Goal: Task Accomplishment & Management: Manage account settings

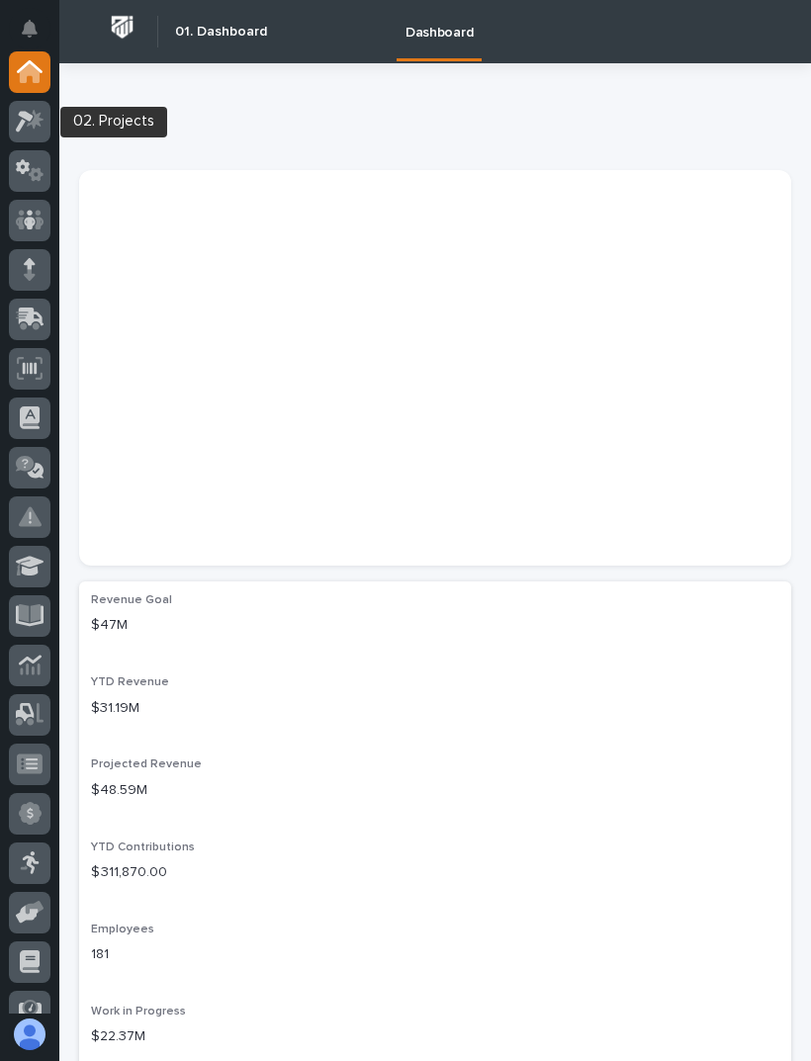
click at [41, 126] on icon at bounding box center [35, 119] width 17 height 20
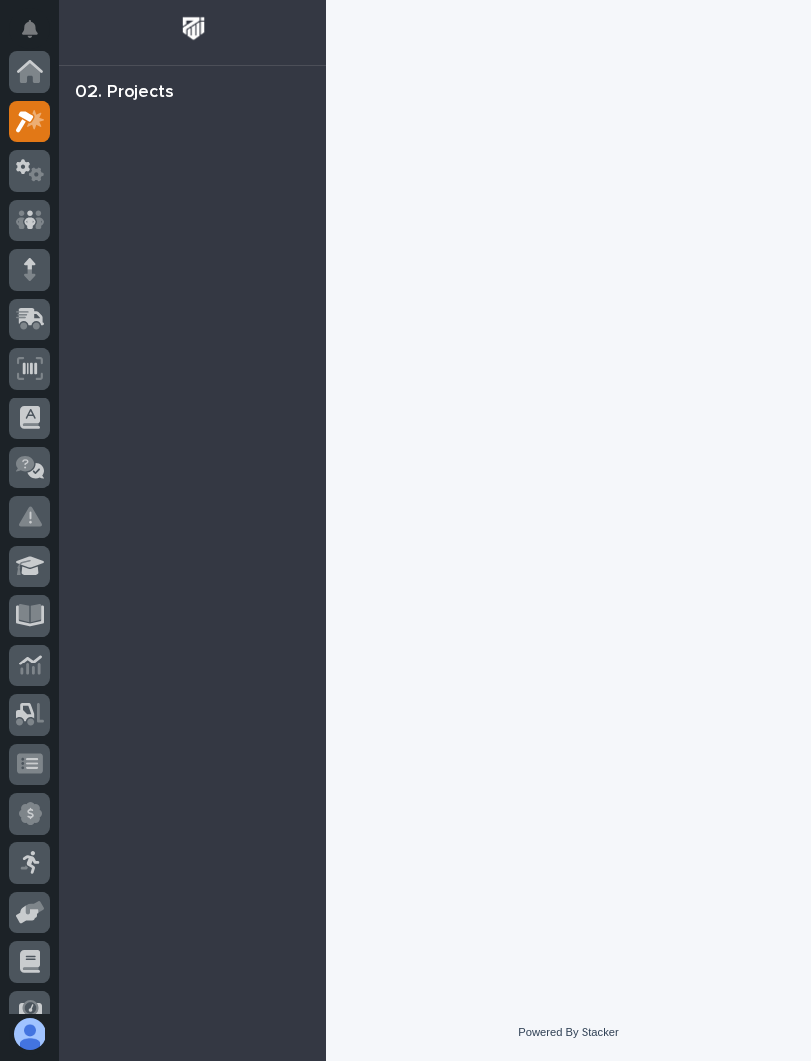
scroll to position [49, 0]
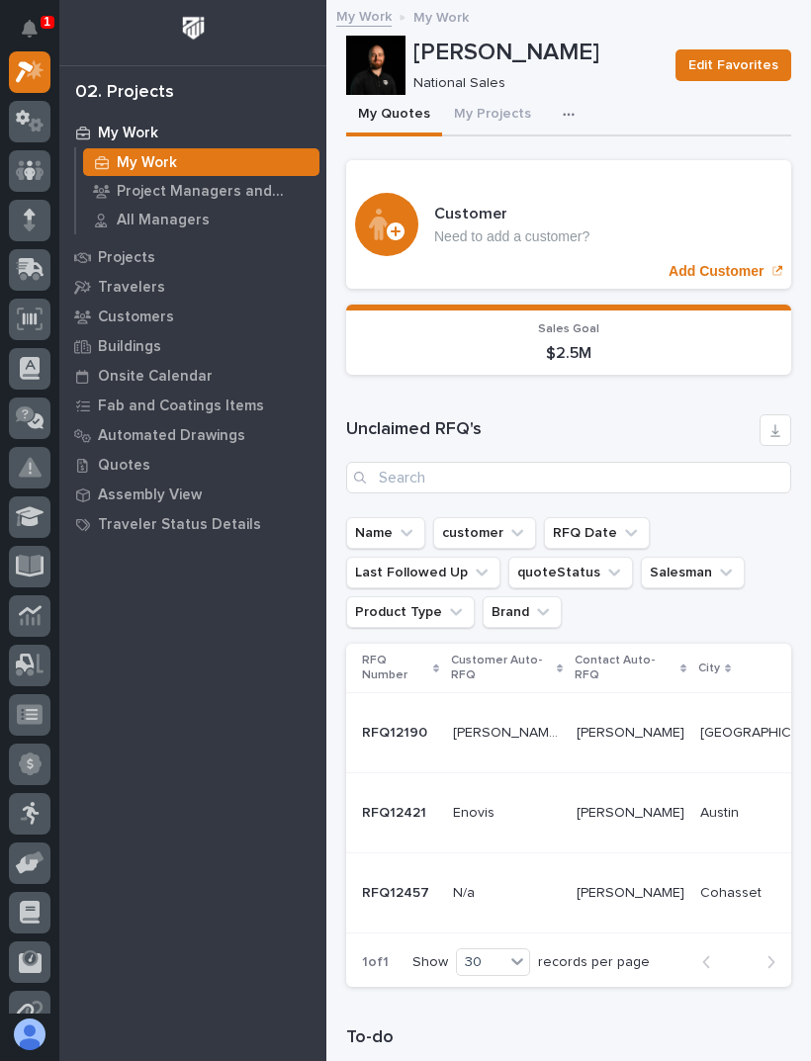
scroll to position [308, 0]
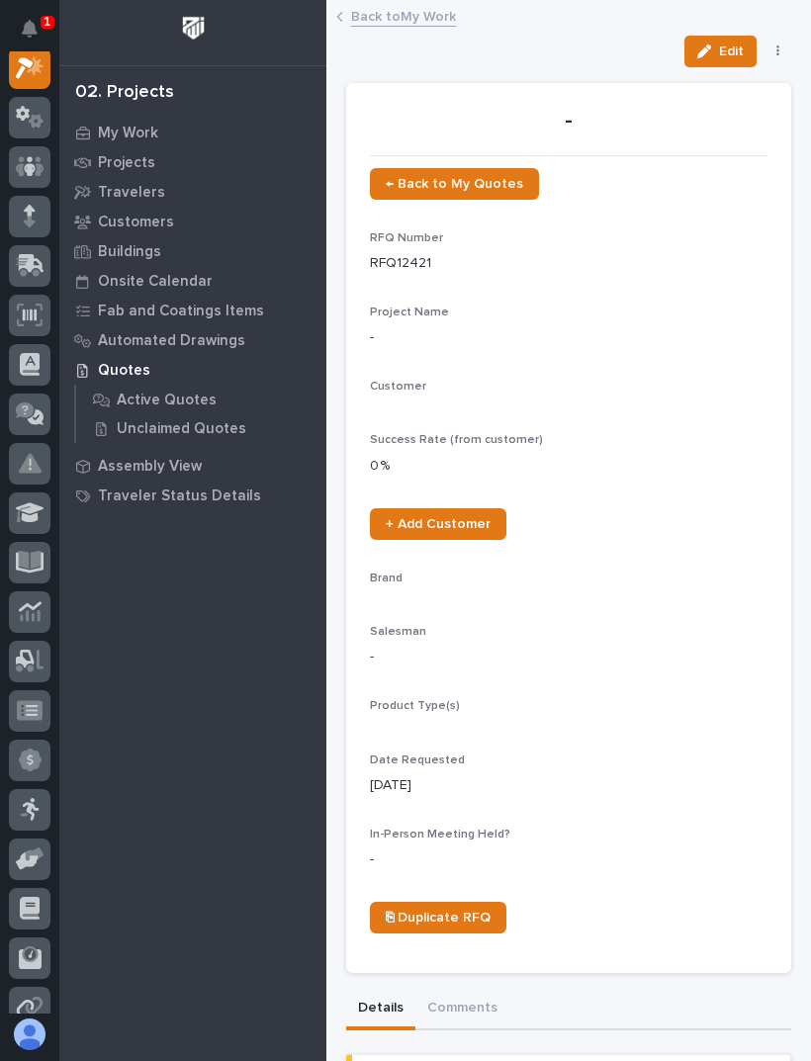
scroll to position [49, 0]
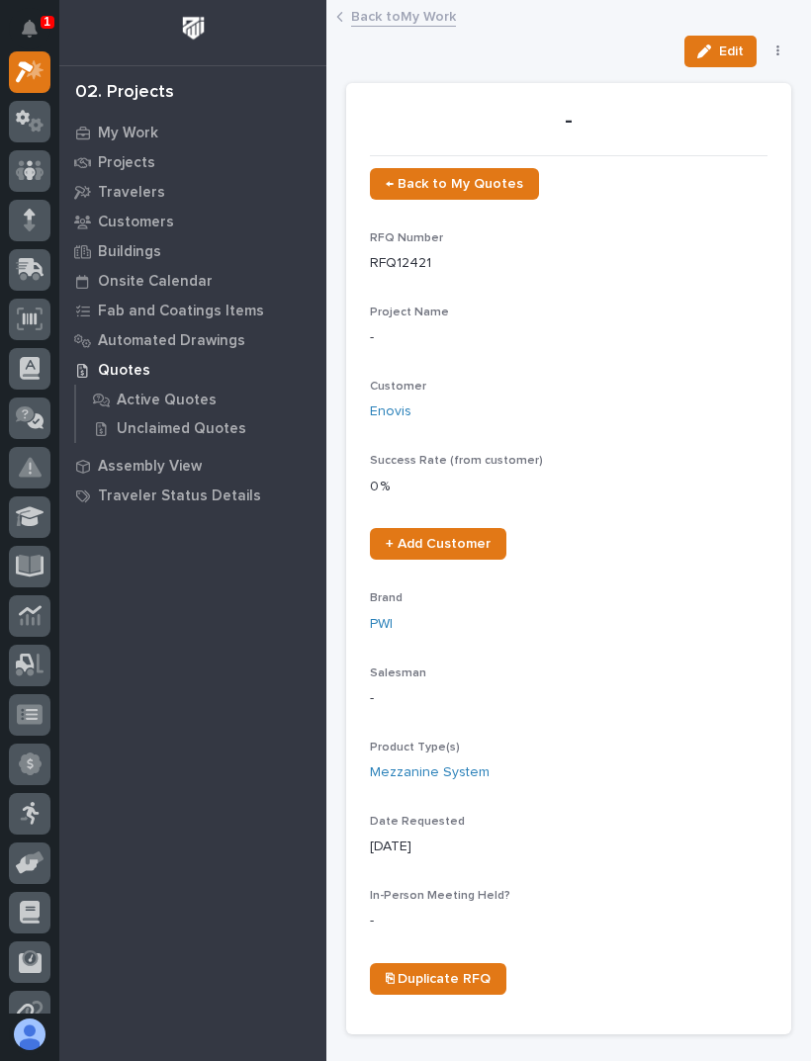
click at [421, 11] on link "Back to My Work" at bounding box center [403, 15] width 105 height 23
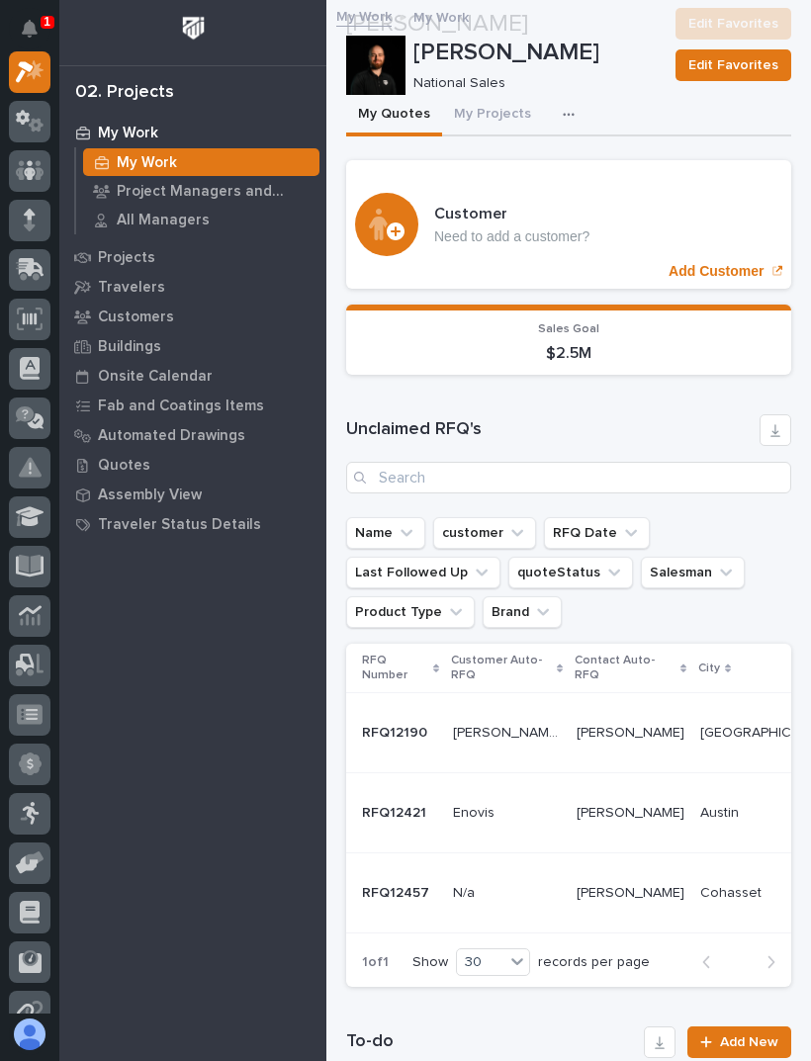
scroll to position [959, 0]
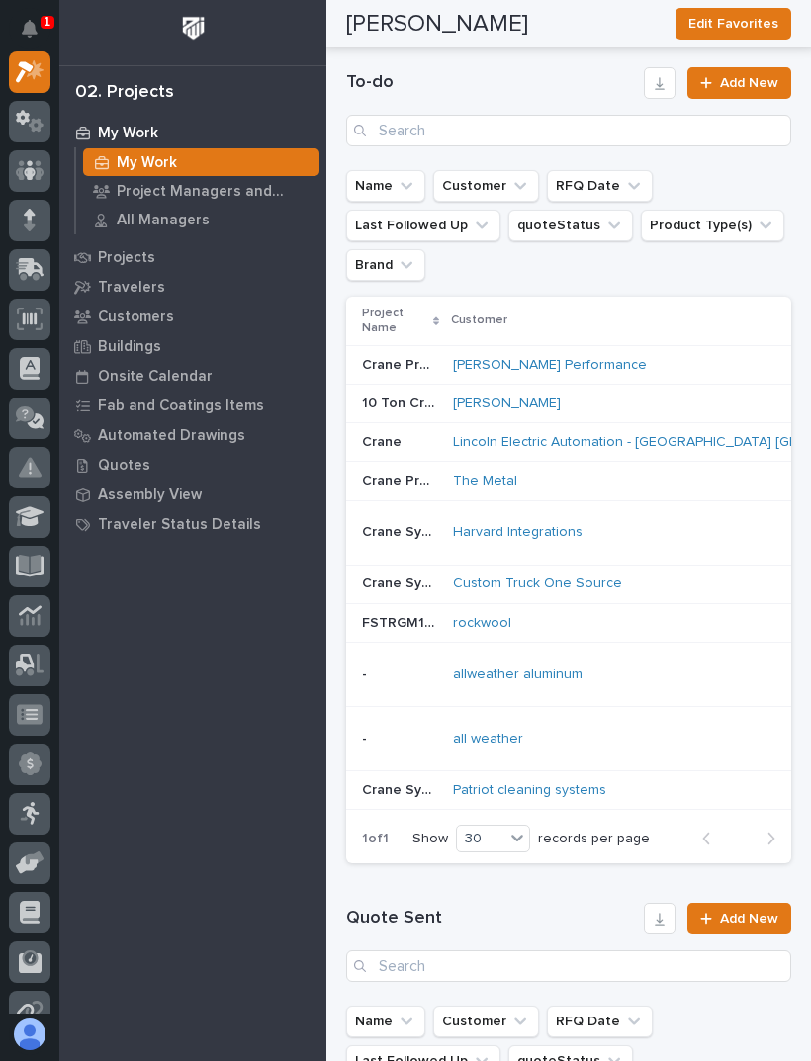
click at [634, 731] on div "all weather" at bounding box center [626, 739] width 346 height 17
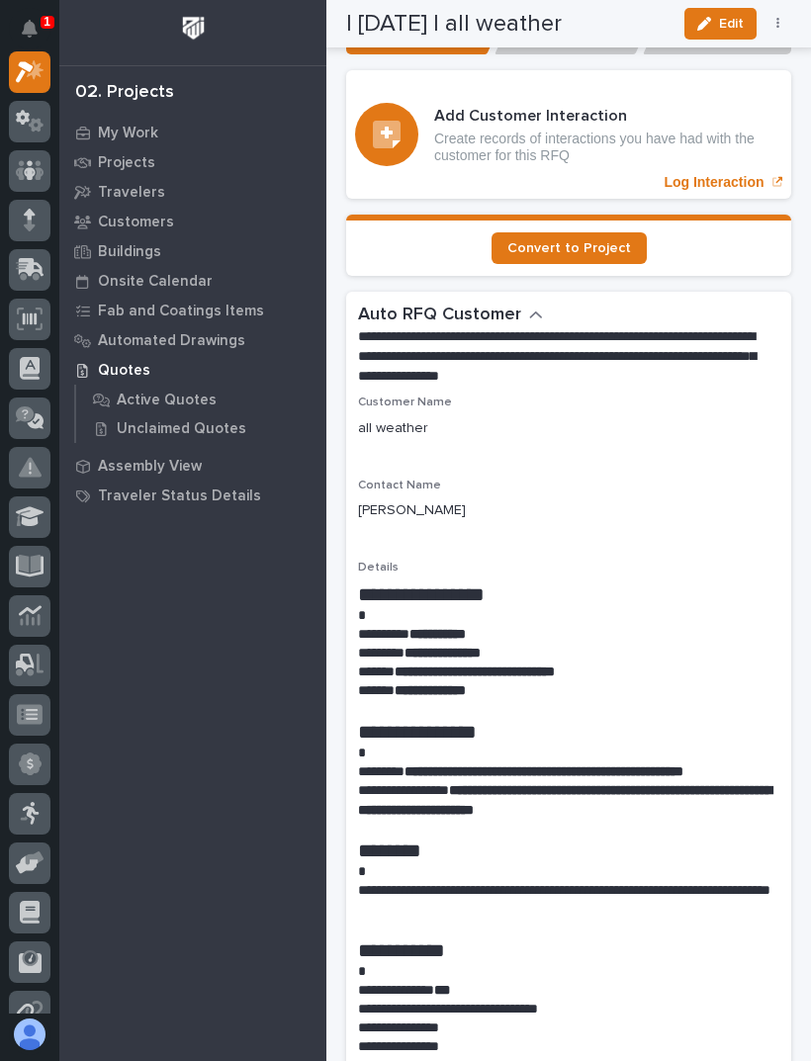
scroll to position [1471, 0]
